Goal: Task Accomplishment & Management: Use online tool/utility

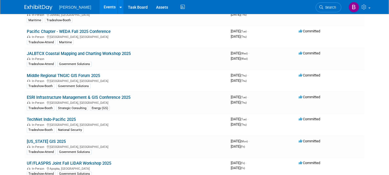
scroll to position [495, 0]
click at [329, 9] on span "Search" at bounding box center [329, 7] width 13 height 4
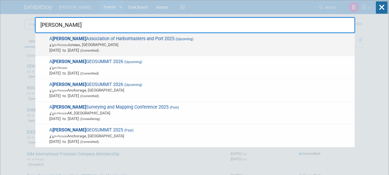
type input "laska"
click at [71, 47] on span "In-Person Juneau, AK" at bounding box center [201, 45] width 302 height 6
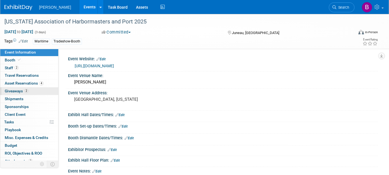
click at [28, 88] on link "2 Giveaways 2" at bounding box center [29, 91] width 58 height 8
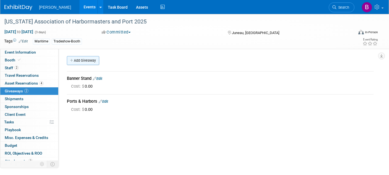
click at [91, 60] on link "Add Giveaway" at bounding box center [83, 60] width 32 height 9
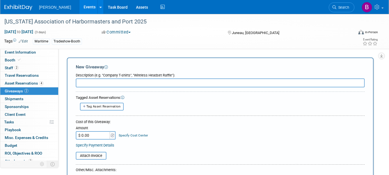
type input "G"
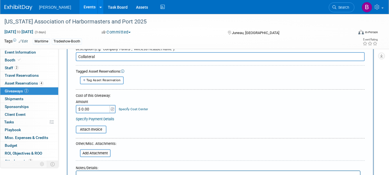
scroll to position [62, 0]
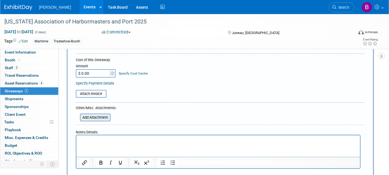
type input "Collateral"
click at [100, 115] on input "file" at bounding box center [77, 117] width 66 height 7
click at [89, 91] on input "file" at bounding box center [73, 93] width 66 height 7
click at [98, 114] on input "file" at bounding box center [77, 117] width 66 height 7
type input "C:\fakepath\AlaskaCapbilities_April2025Neff.pdf"
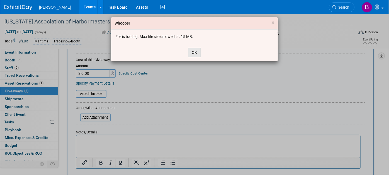
click at [193, 52] on button "OK" at bounding box center [194, 52] width 13 height 9
